Goal: Information Seeking & Learning: Learn about a topic

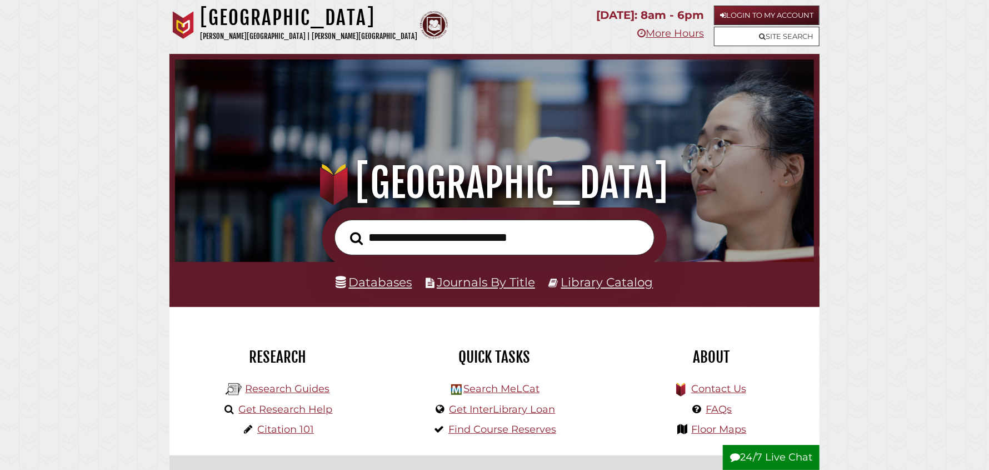
scroll to position [211, 633]
click at [368, 282] on link "Databases" at bounding box center [374, 281] width 76 height 14
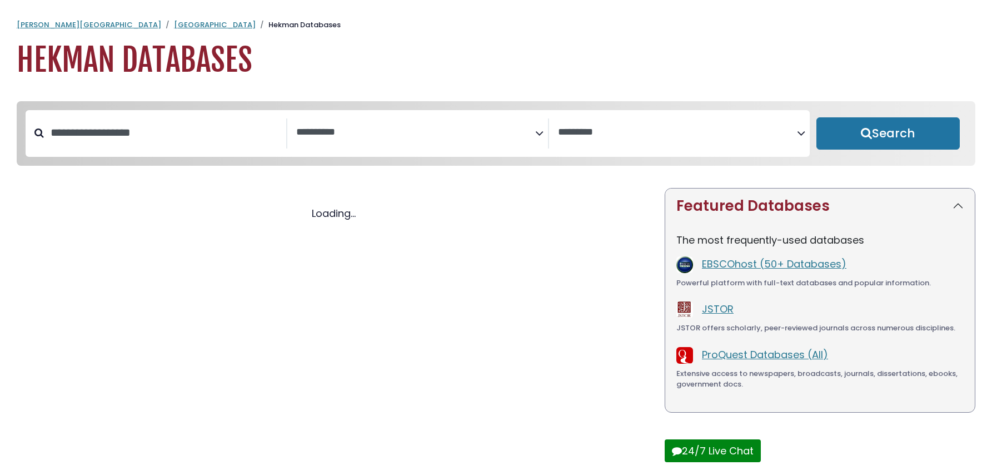
select select "Database Subject Filter"
select select "Database Vendors Filter"
select select "Database Subject Filter"
select select "Database Vendors Filter"
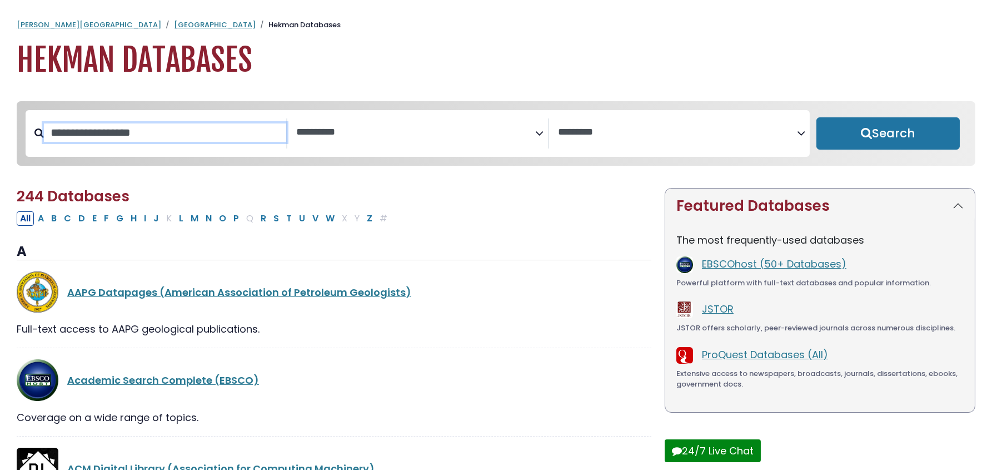
click at [134, 141] on input "Search database by title or keyword" at bounding box center [165, 132] width 242 height 18
type input "*****"
click at [816, 117] on button "Search" at bounding box center [887, 133] width 143 height 32
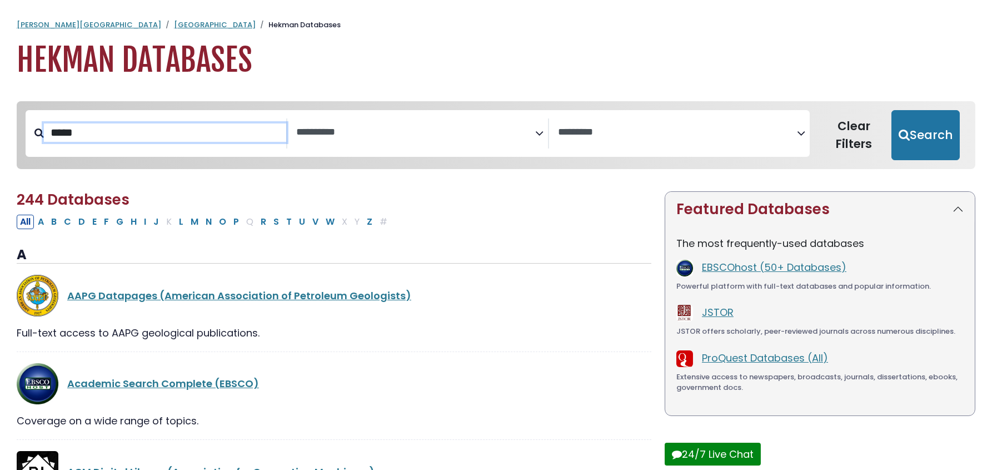
select select "Database Subject Filter"
select select "Database Vendors Filter"
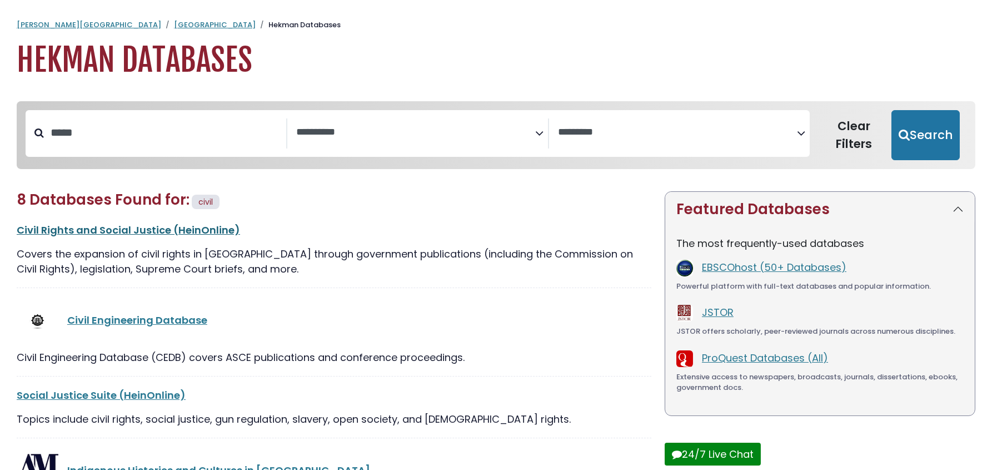
click at [146, 226] on link "Civil Rights and Social Justice (HeinOnline)" at bounding box center [128, 230] width 223 height 14
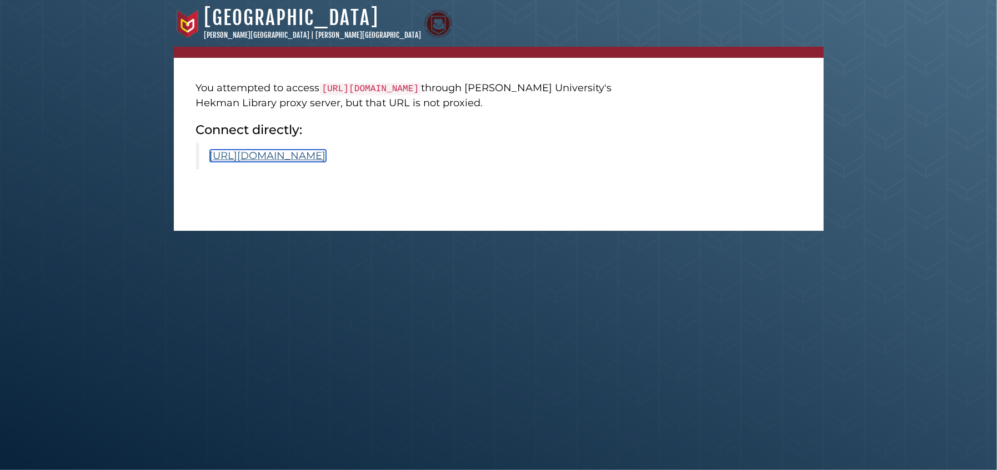
click at [305, 154] on link "https://heinonline.org/HOL/Index?collection=civil" at bounding box center [268, 155] width 116 height 12
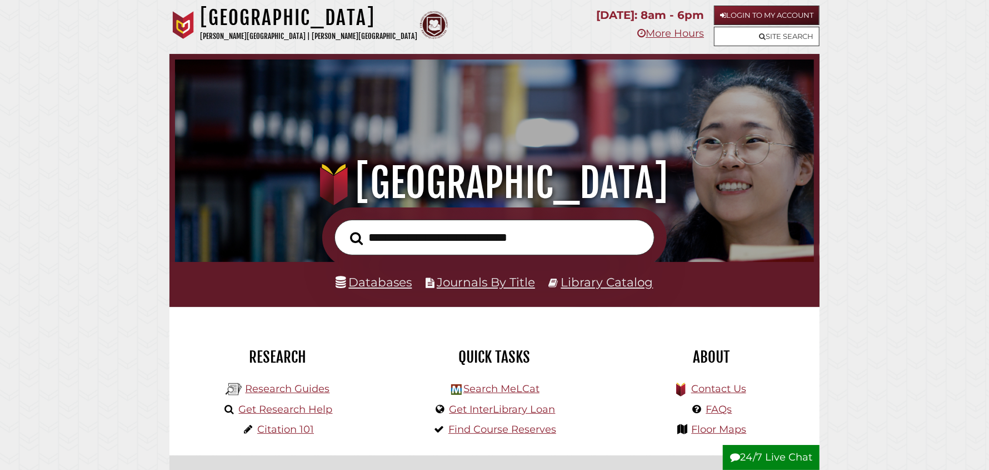
scroll to position [211, 633]
click at [369, 286] on link "Databases" at bounding box center [374, 281] width 76 height 14
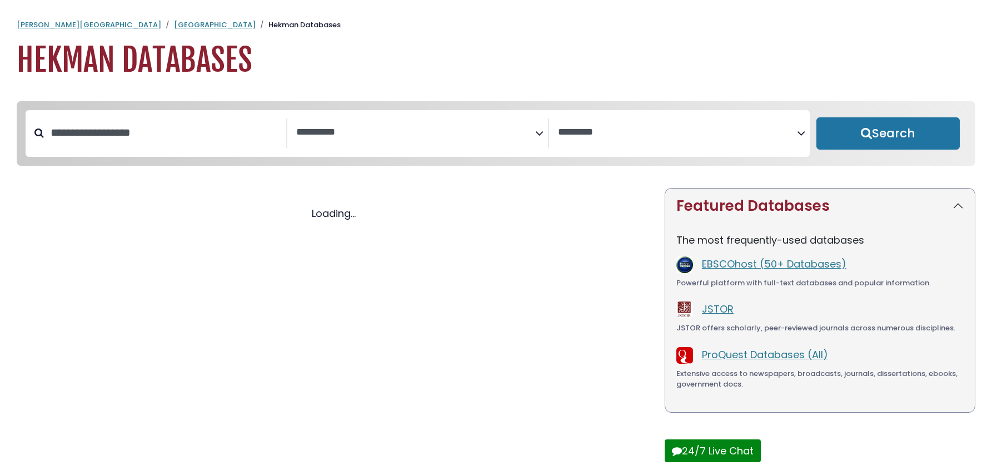
select select "Database Subject Filter"
select select "Database Vendors Filter"
select select "Database Subject Filter"
select select "Database Vendors Filter"
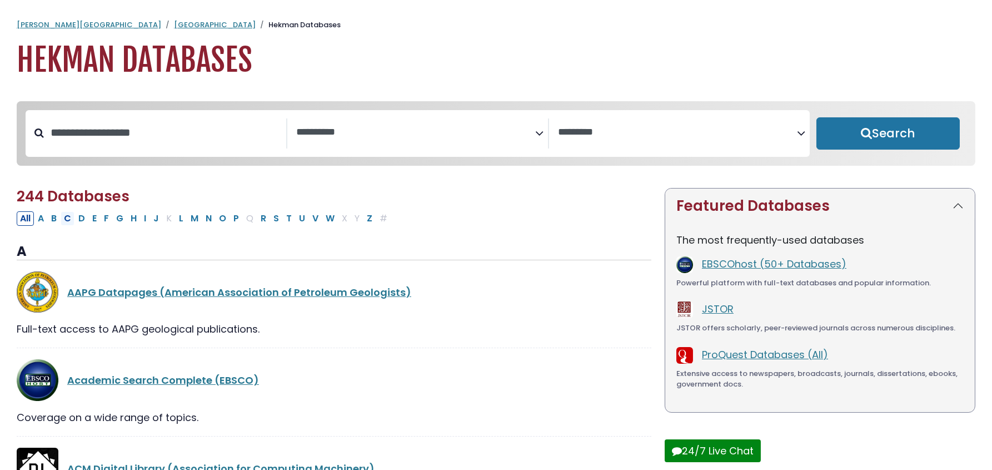
click at [70, 219] on button "C" at bounding box center [68, 218] width 14 height 14
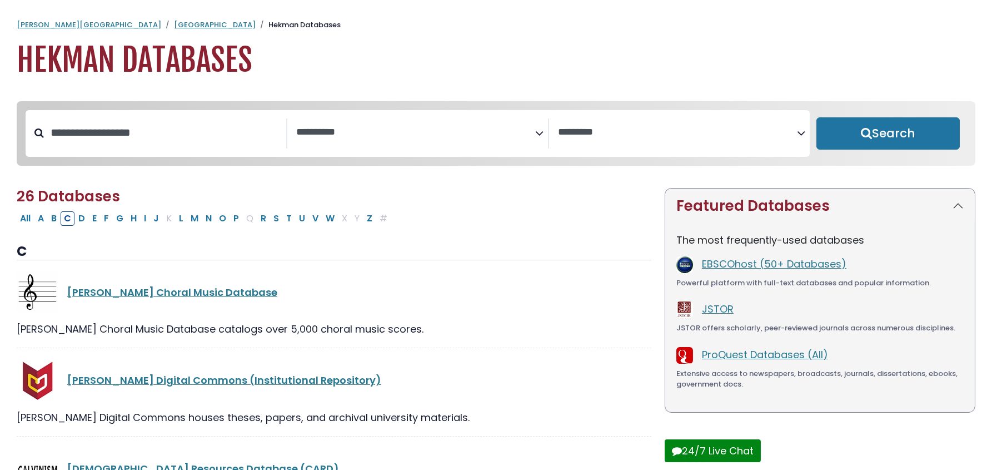
select select "Database Subject Filter"
select select "Database Vendors Filter"
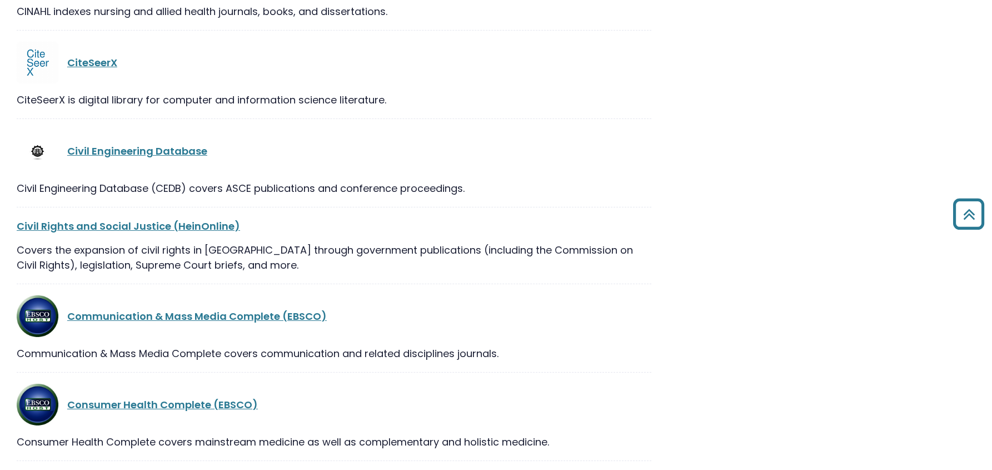
scroll to position [1944, 0]
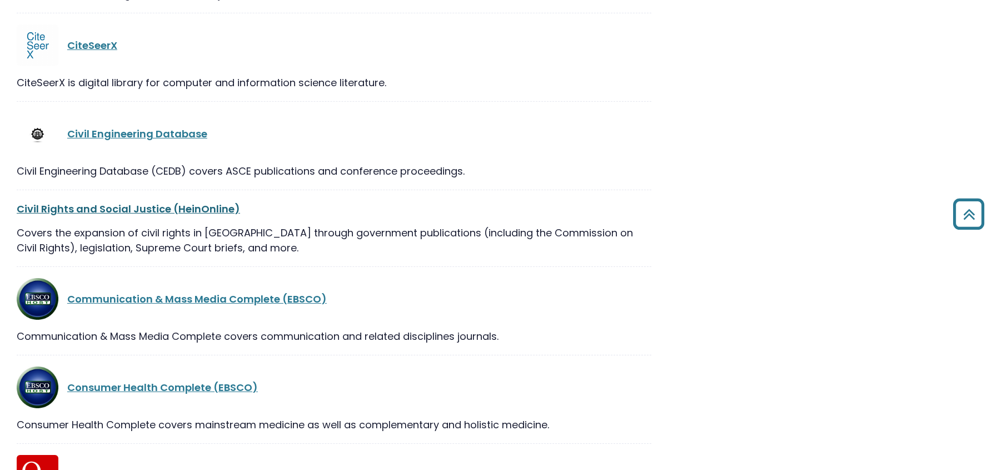
click at [90, 207] on link "Civil Rights and Social Justice (HeinOnline)" at bounding box center [128, 209] width 223 height 14
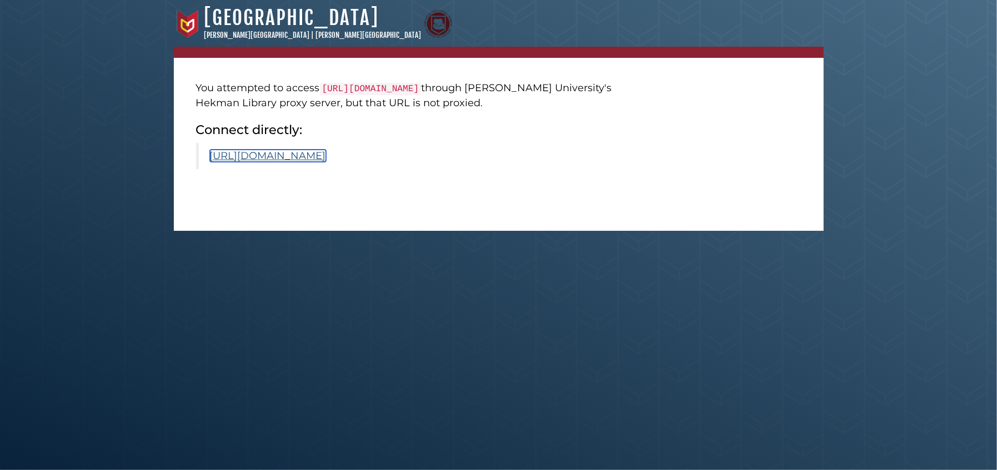
click at [323, 156] on link "https://heinonline.org/HOL/Index?collection=civil" at bounding box center [268, 155] width 116 height 12
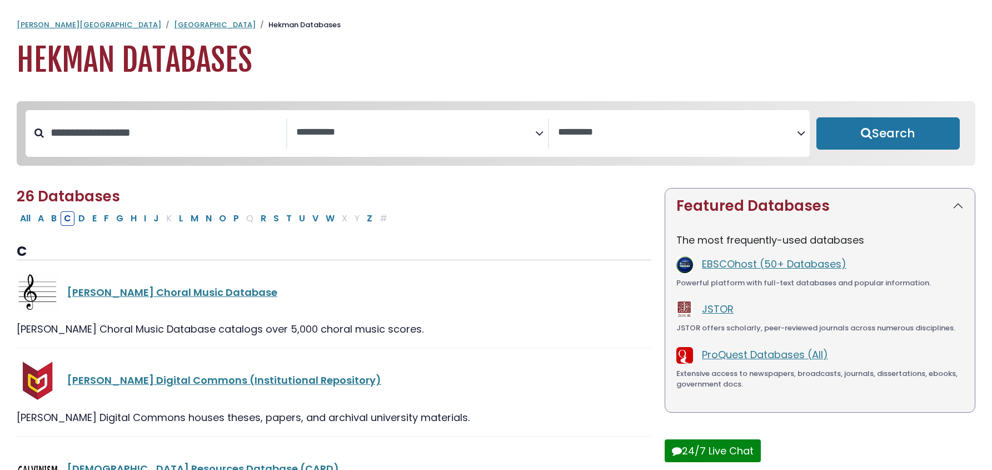
select select "Database Subject Filter"
select select "Database Vendors Filter"
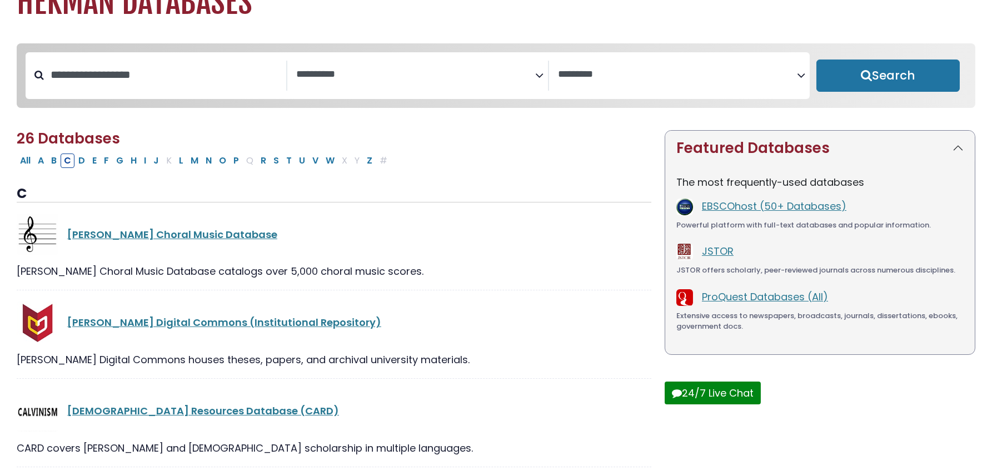
scroll to position [58, 0]
click at [272, 161] on button "S" at bounding box center [276, 160] width 12 height 14
select select "Database Subject Filter"
select select "Database Vendors Filter"
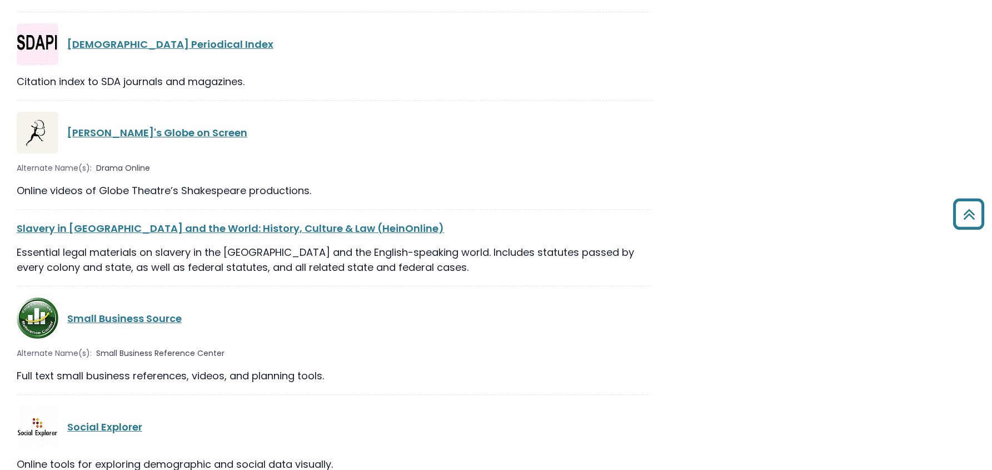
scroll to position [780, 0]
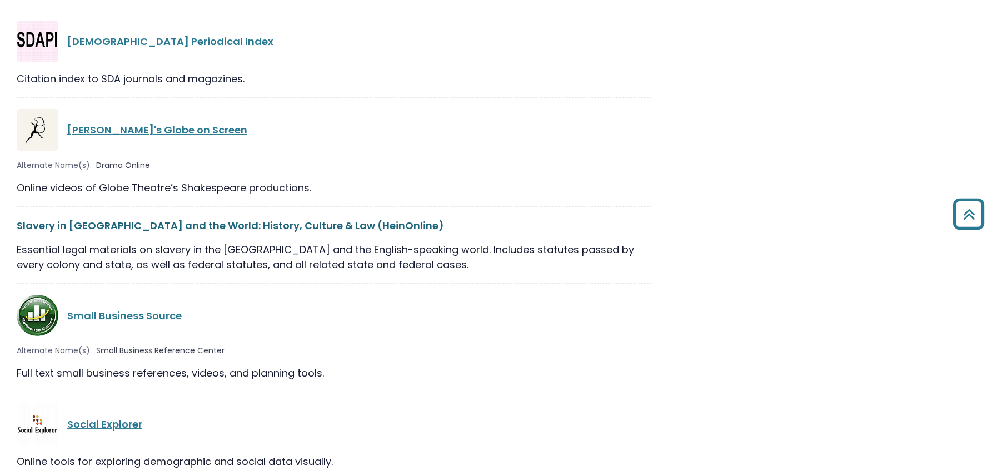
click at [137, 229] on link "Slavery in America and the World: History, Culture & Law (HeinOnline)" at bounding box center [230, 225] width 427 height 14
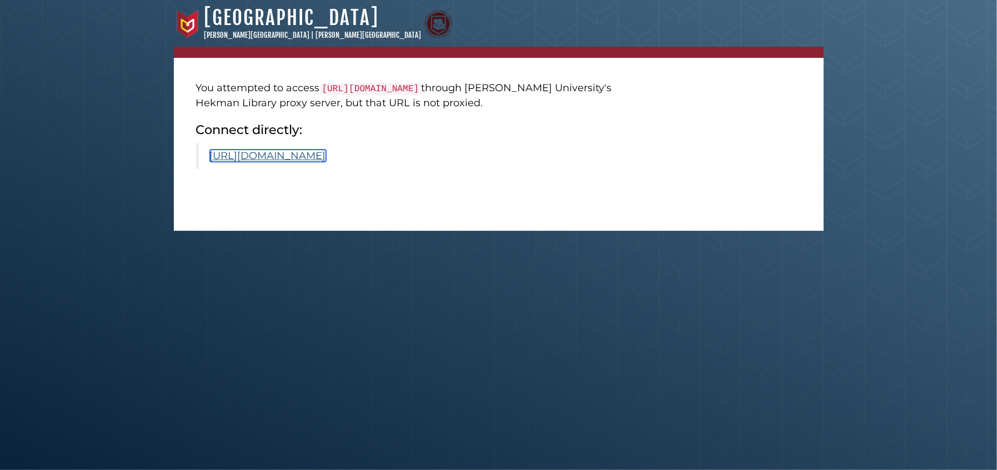
click at [326, 149] on link "[URL][DOMAIN_NAME]" at bounding box center [268, 155] width 116 height 12
